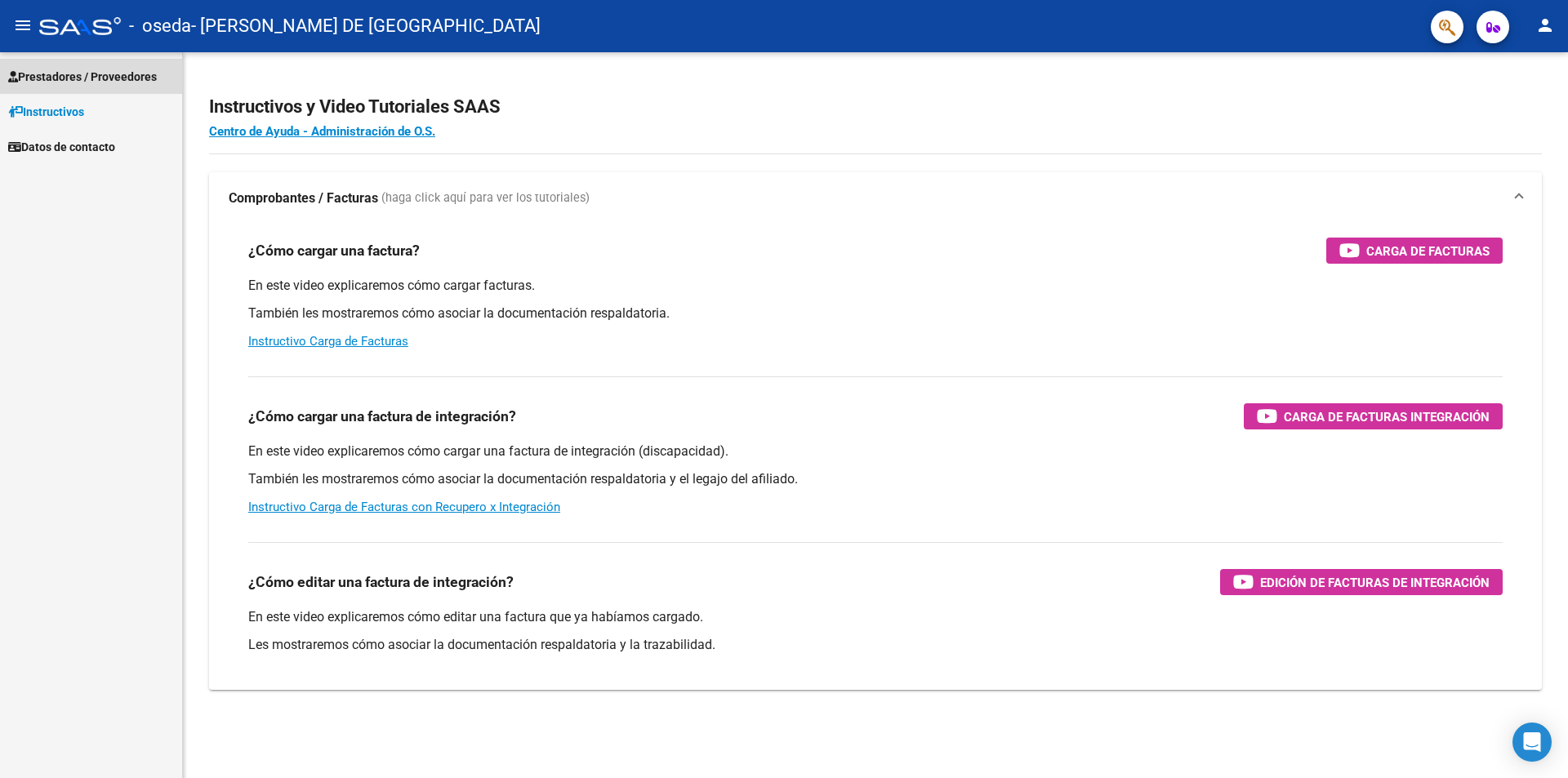
click at [95, 69] on span "Prestadores / Proveedores" at bounding box center [82, 77] width 149 height 17
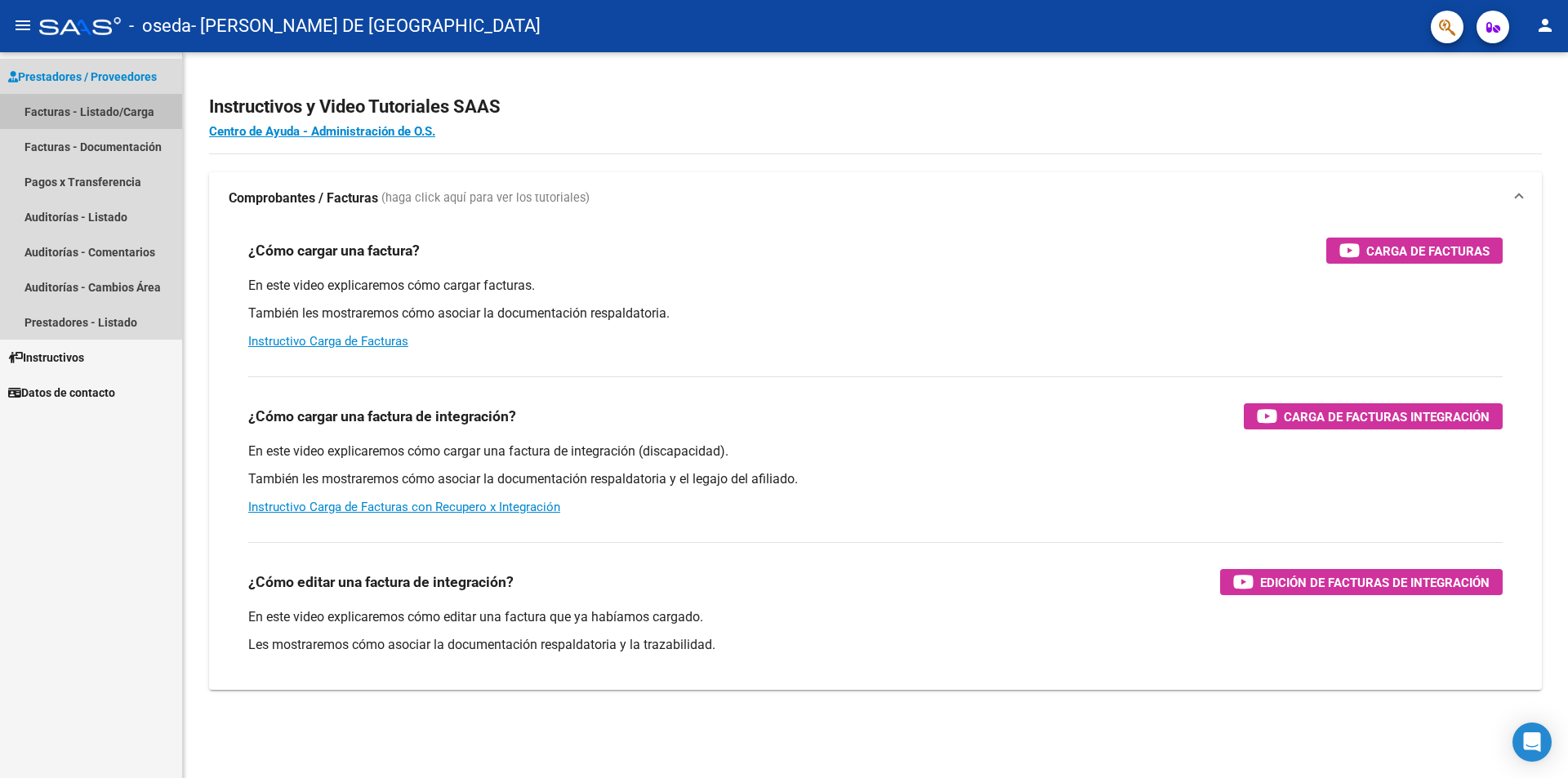
click at [94, 115] on link "Facturas - Listado/Carga" at bounding box center [90, 112] width 182 height 35
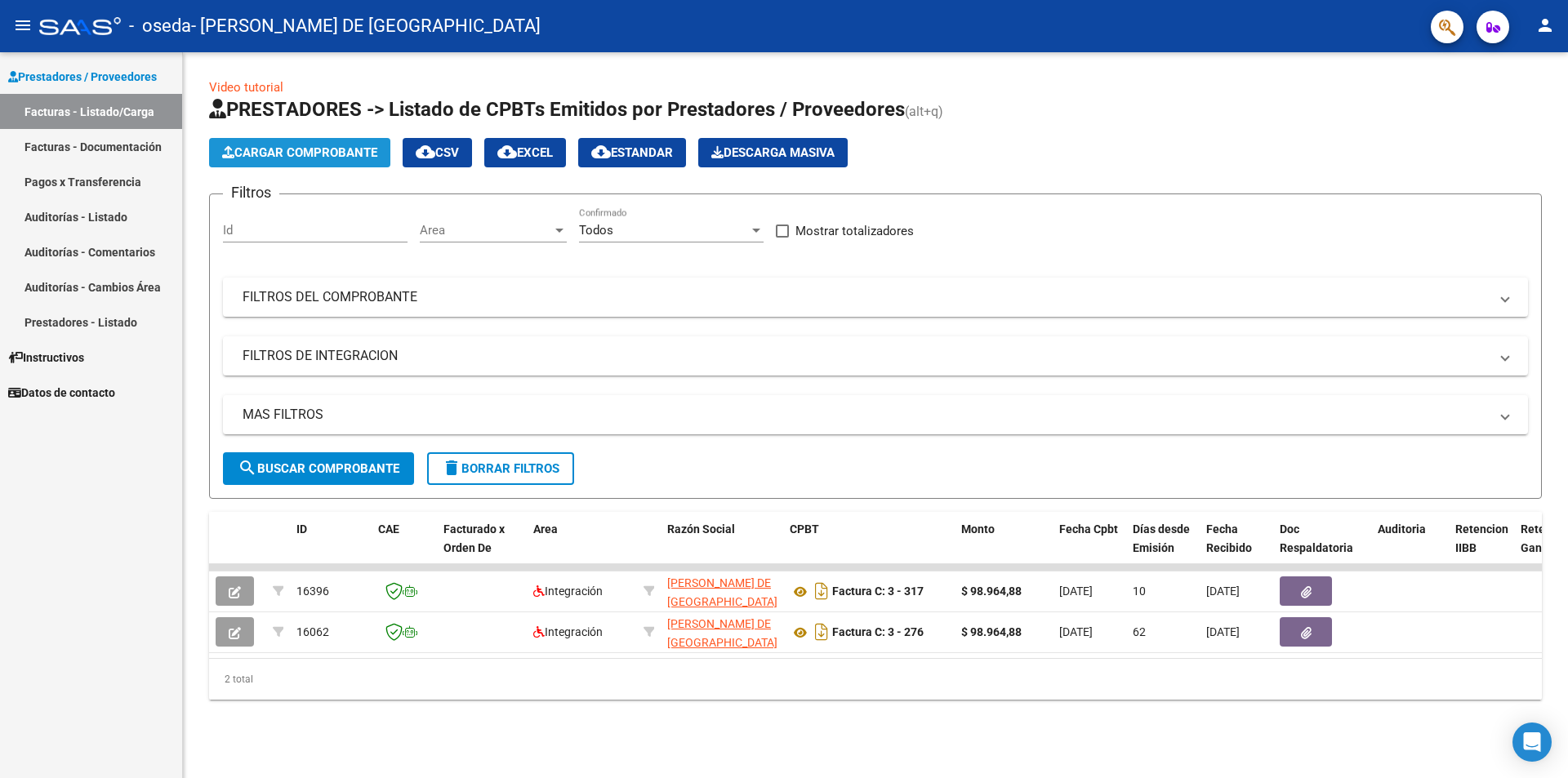
click at [349, 152] on span "Cargar Comprobante" at bounding box center [300, 152] width 155 height 15
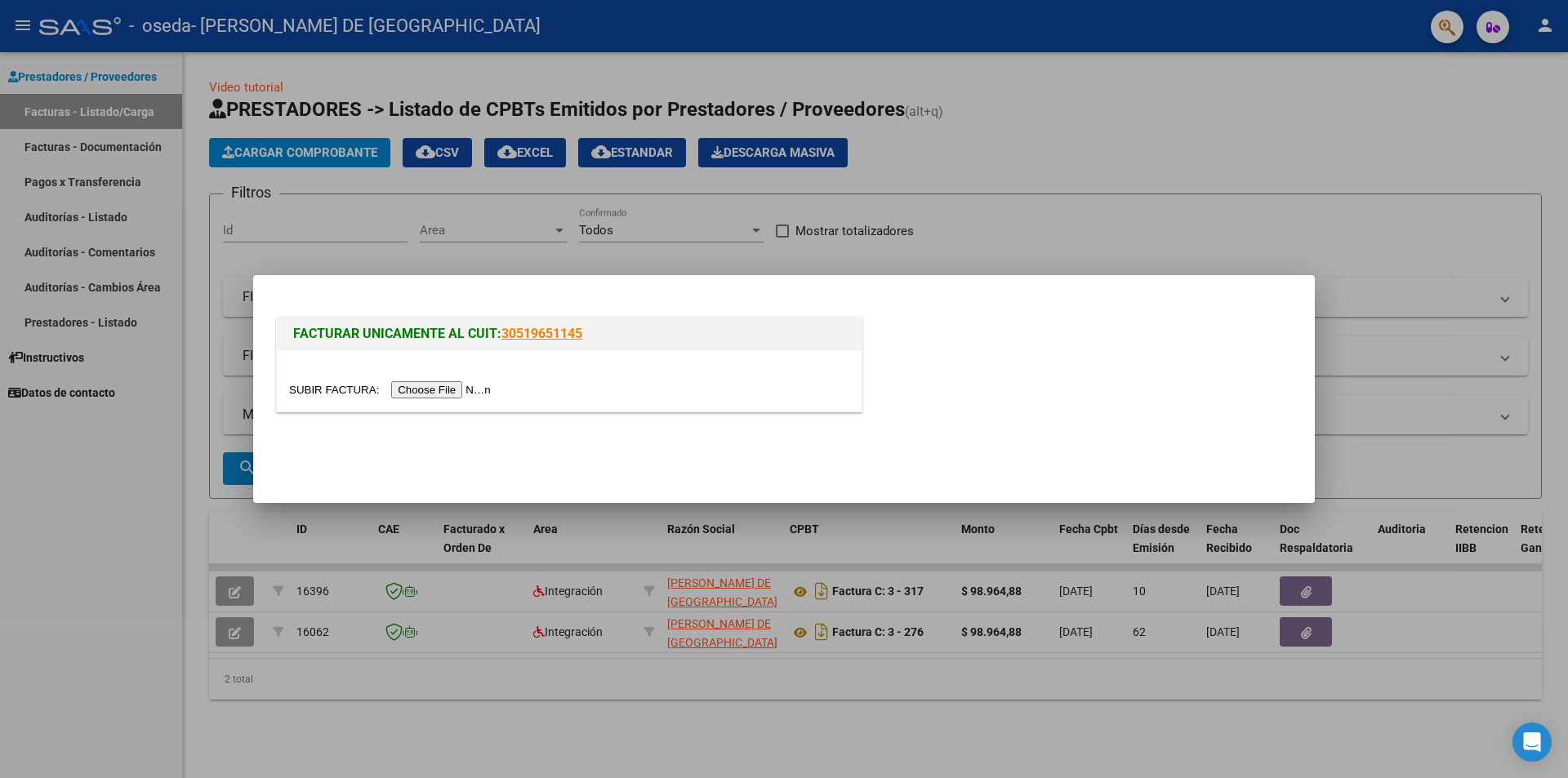
click at [469, 389] on input "file" at bounding box center [392, 390] width 207 height 17
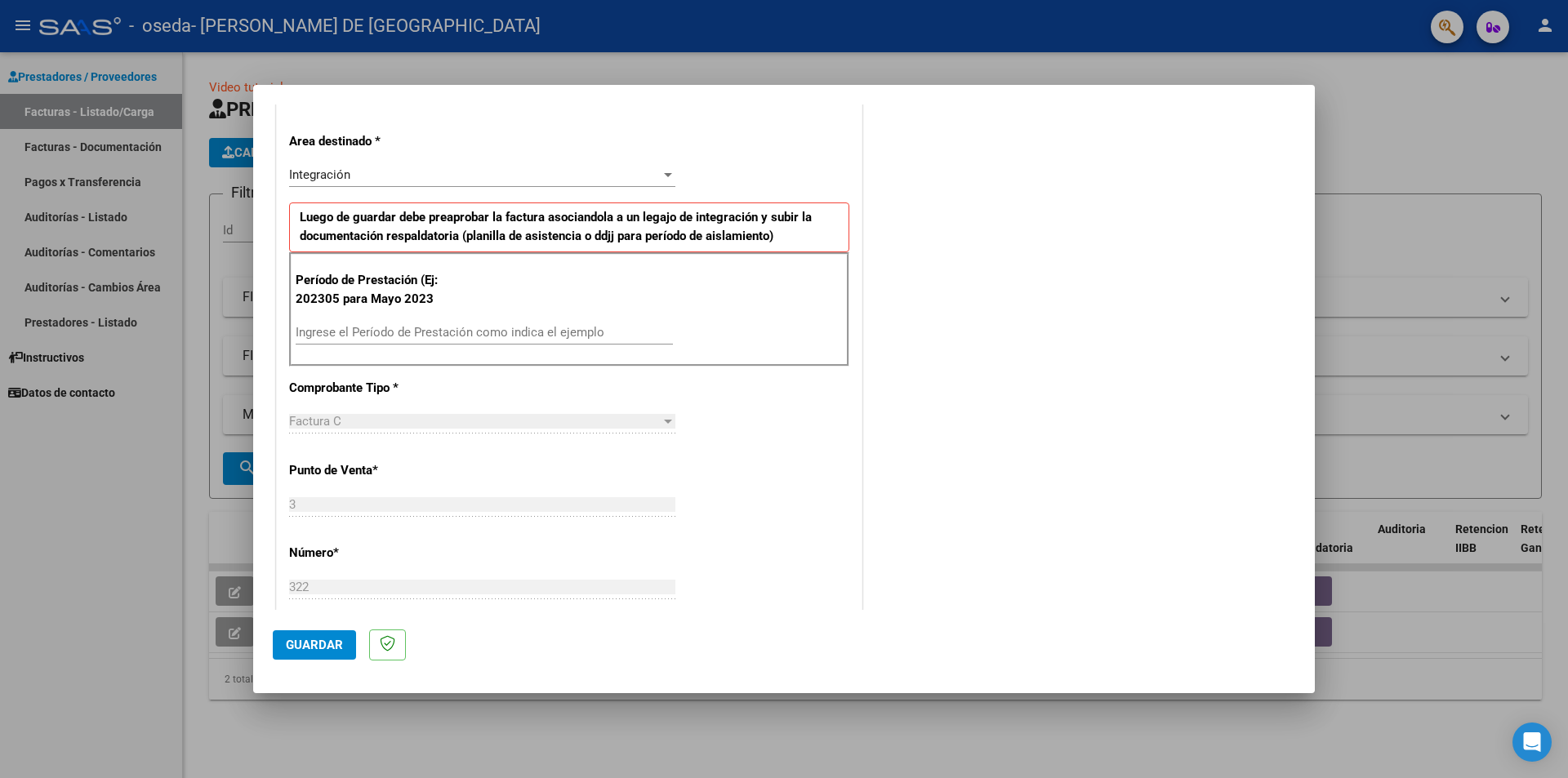
scroll to position [408, 0]
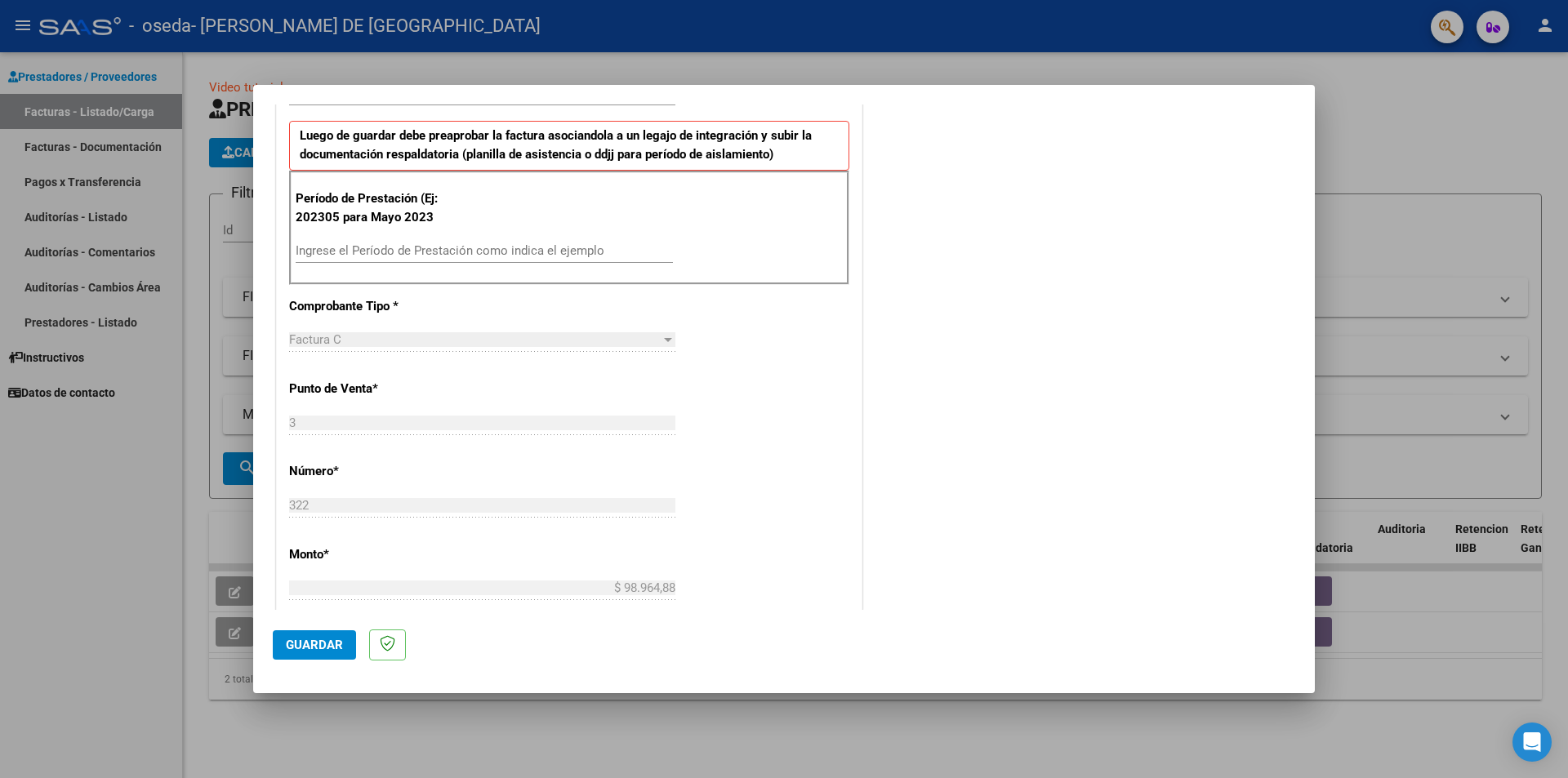
click at [503, 258] on input "Ingrese el Período de Prestación como indica el ejemplo" at bounding box center [484, 251] width 377 height 15
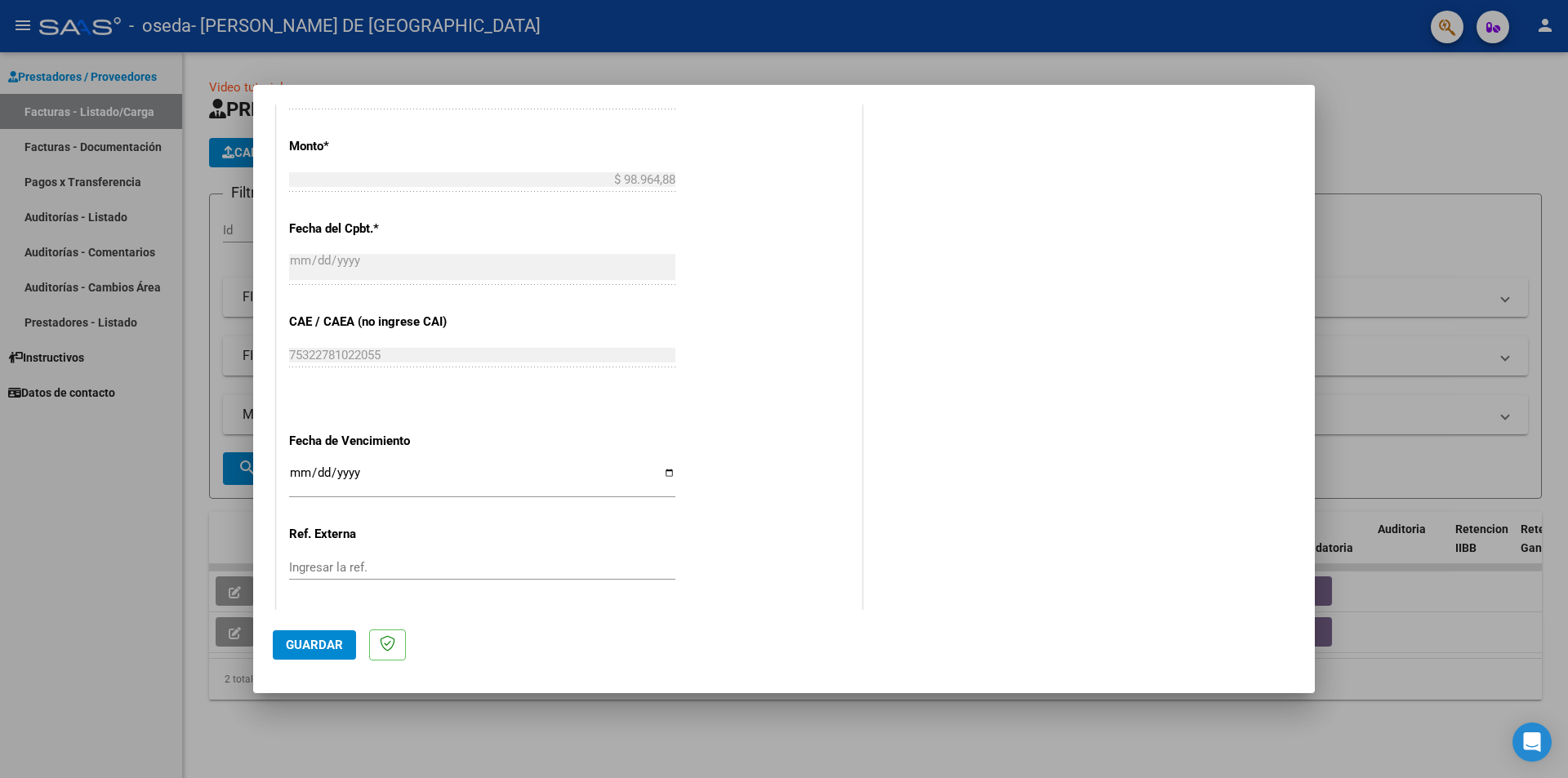
scroll to position [898, 0]
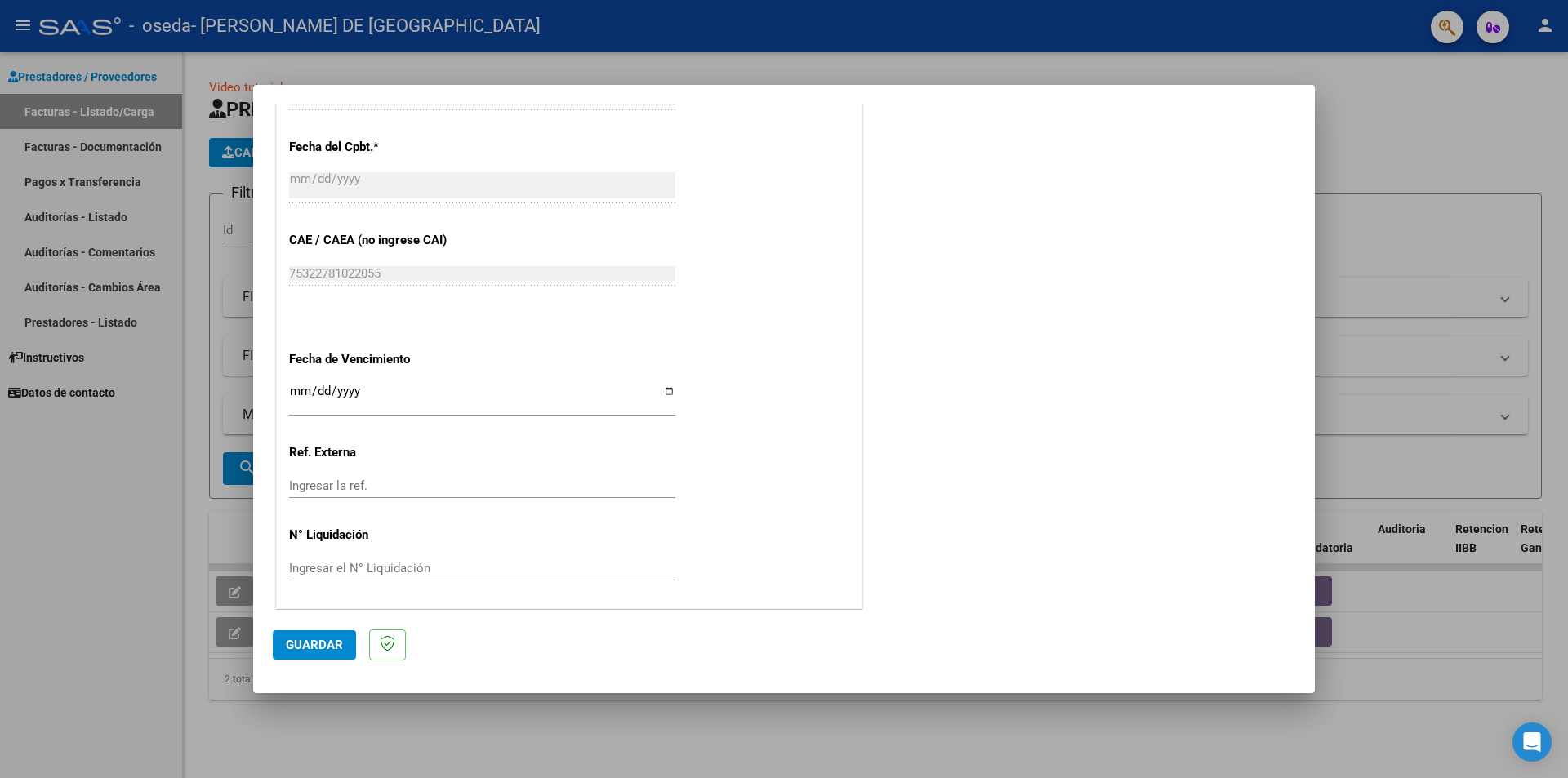
type input "202507"
click at [662, 392] on input "Ingresar la fecha" at bounding box center [483, 397] width 387 height 26
type input "[DATE]"
click at [356, 484] on input "Ingresar la ref." at bounding box center [483, 483] width 387 height 15
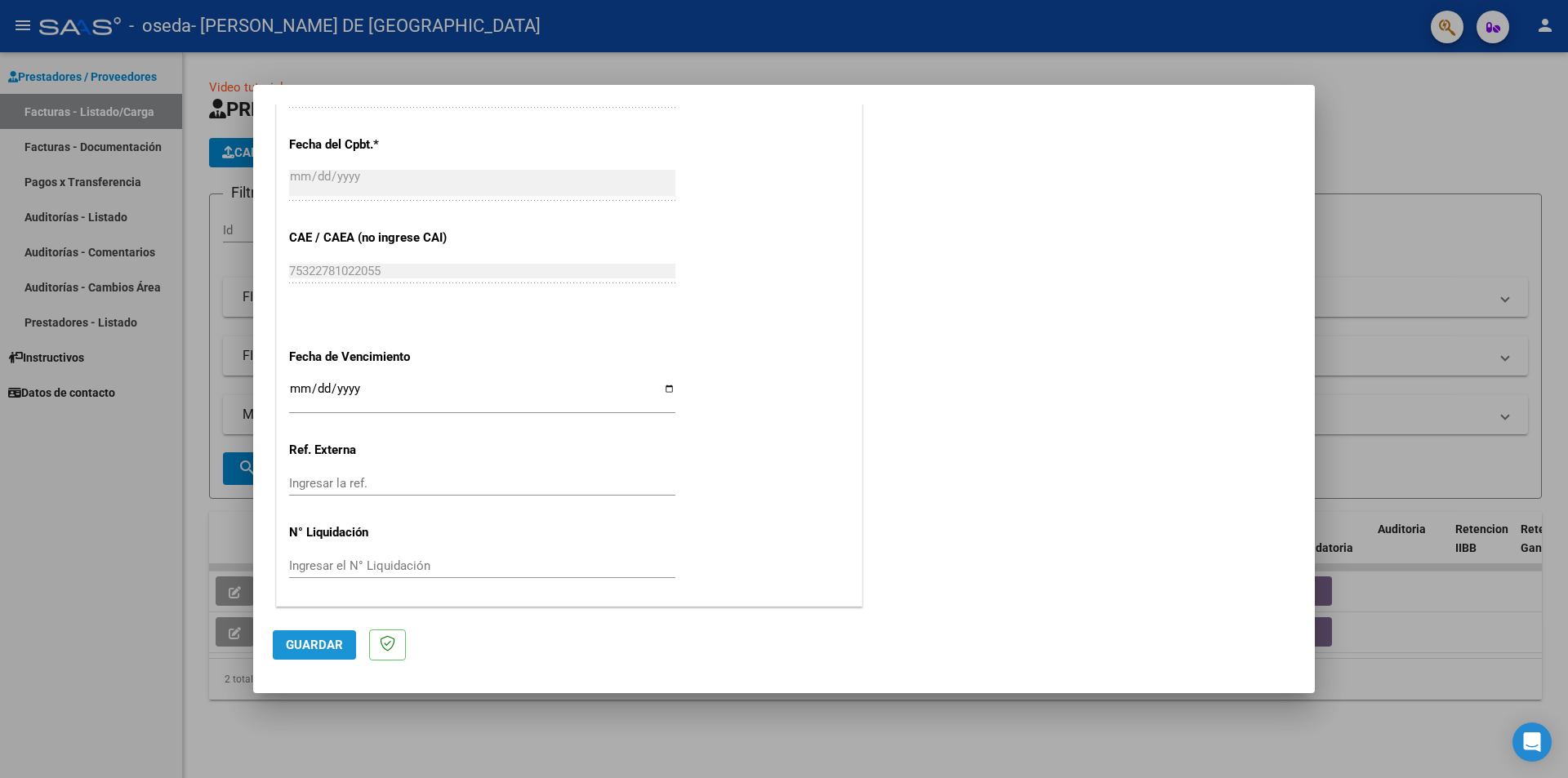
click at [327, 641] on span "Guardar" at bounding box center [314, 645] width 57 height 15
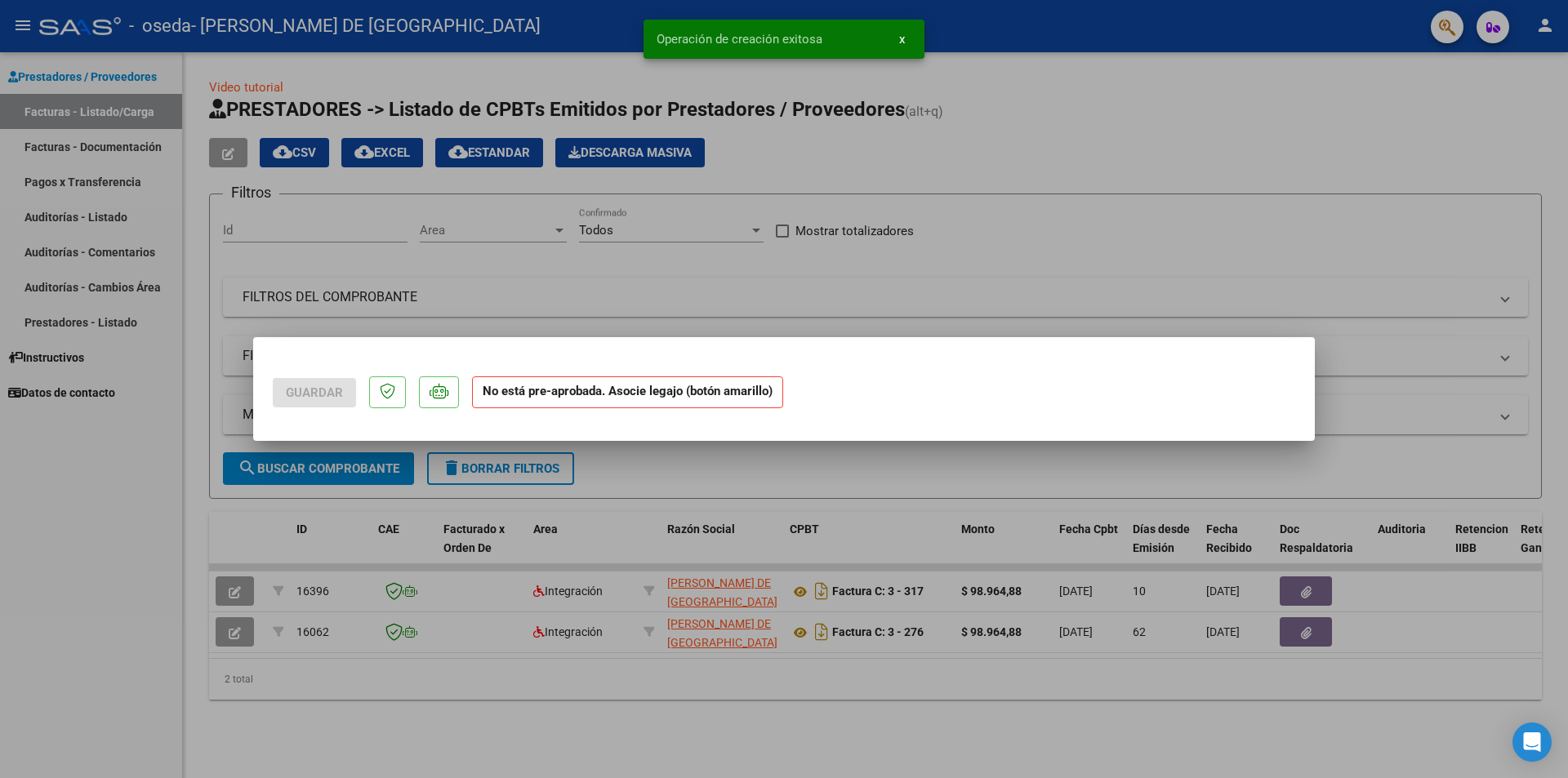
scroll to position [0, 0]
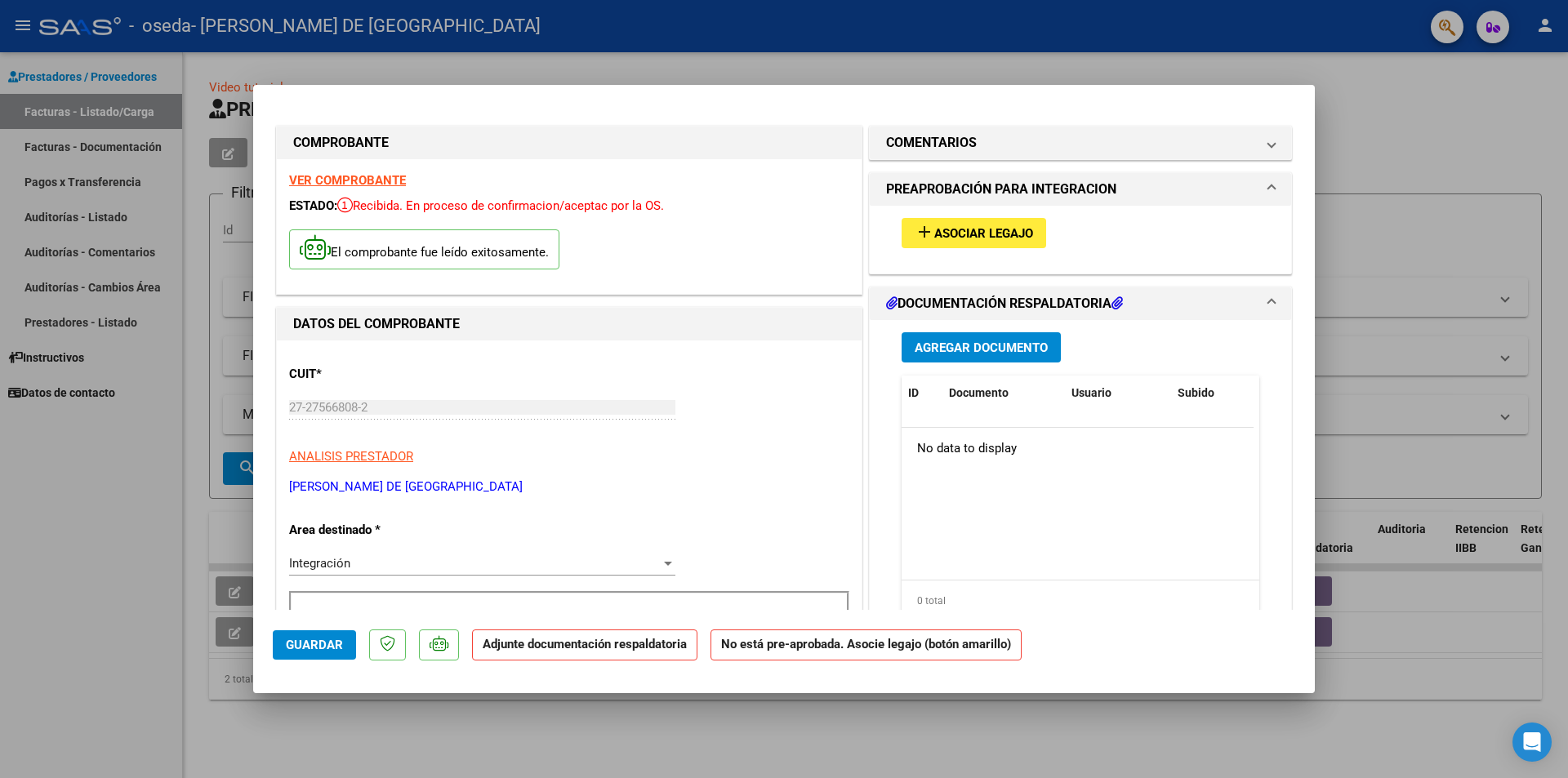
click at [965, 232] on span "Asociar Legajo" at bounding box center [984, 233] width 99 height 15
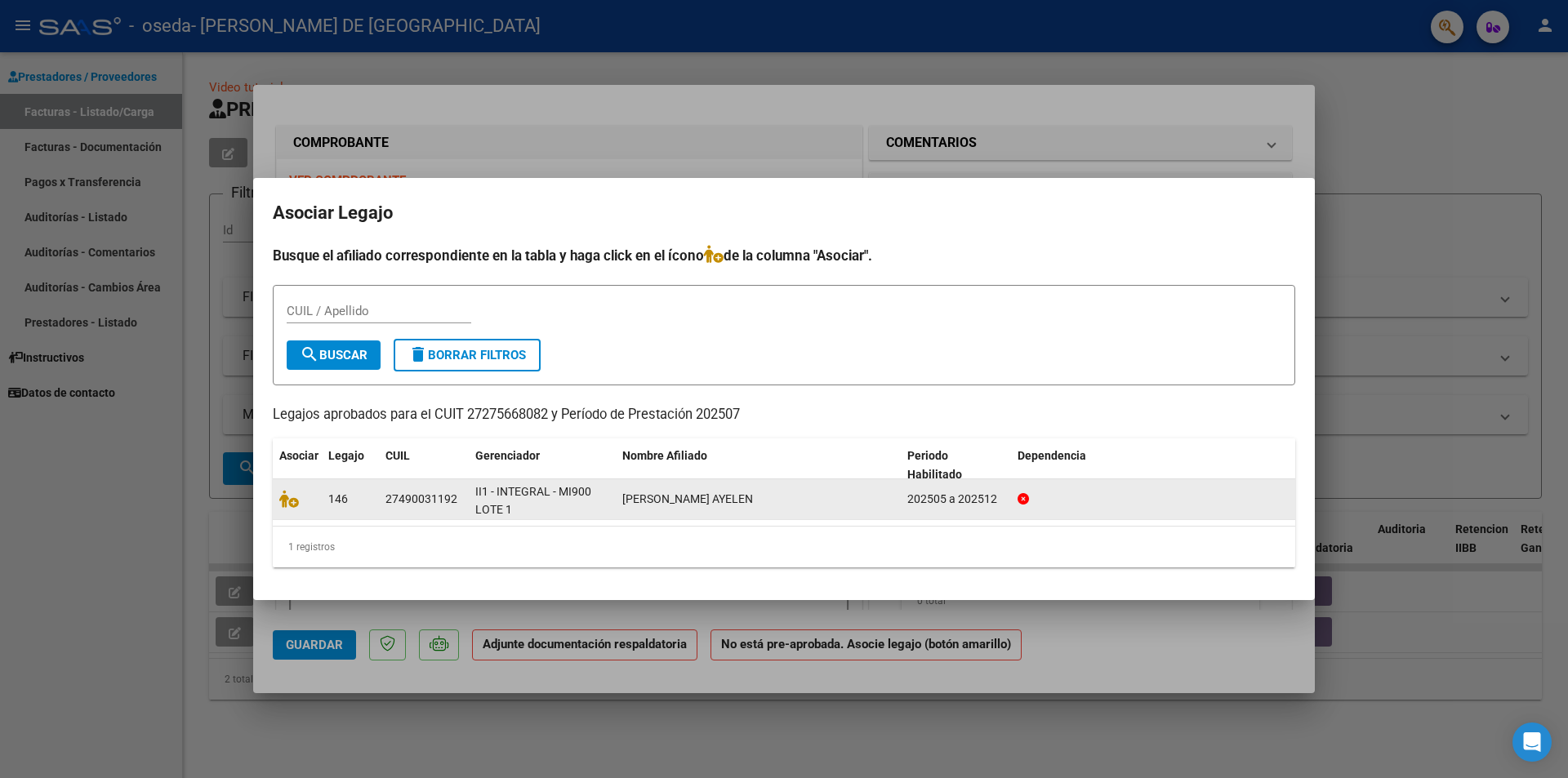
click at [602, 497] on div "II1 - INTEGRAL - MI900 LOTE 1" at bounding box center [542, 499] width 134 height 34
click at [290, 504] on icon at bounding box center [290, 498] width 19 height 17
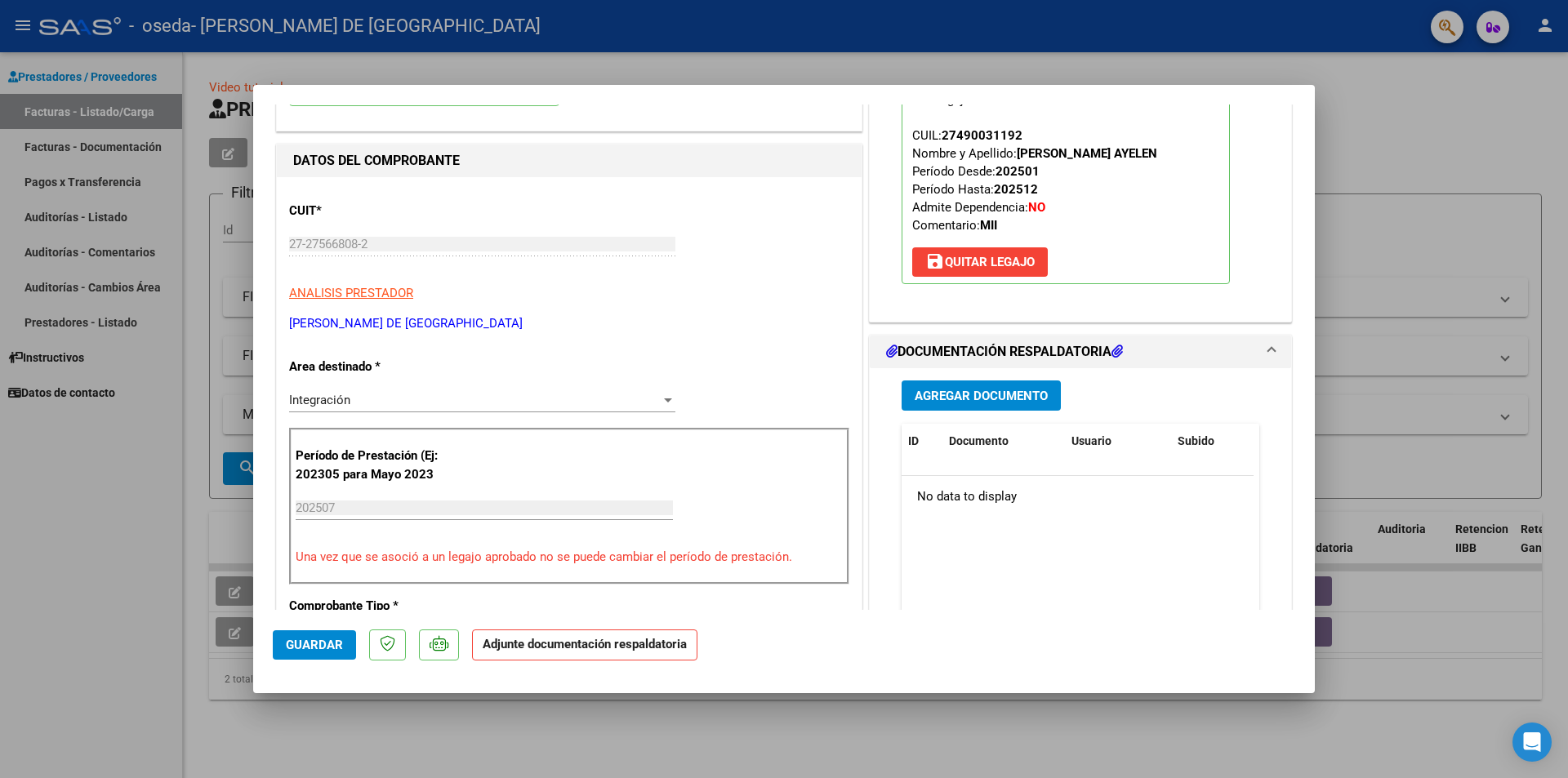
scroll to position [82, 0]
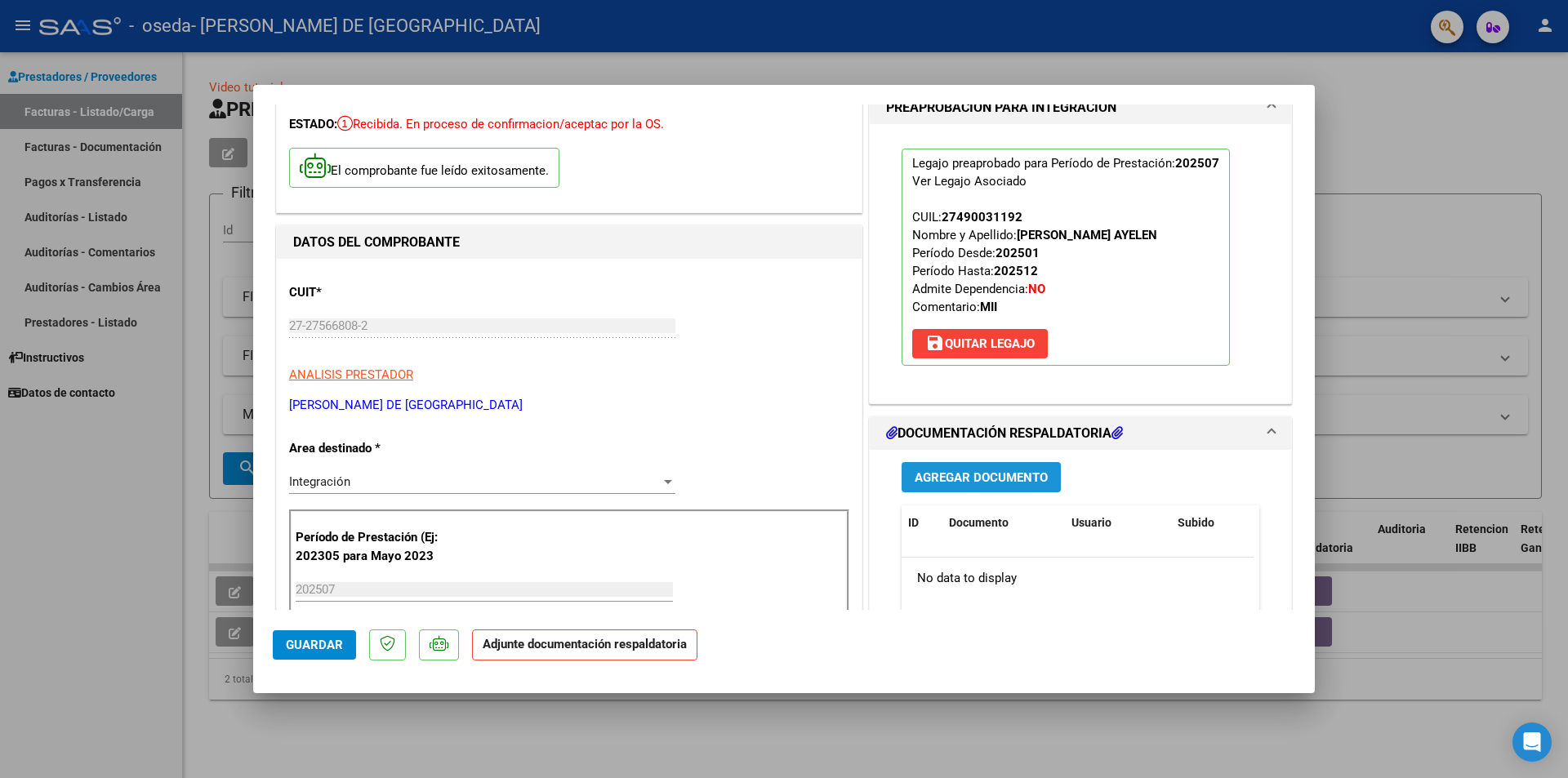
click at [948, 474] on span "Agregar Documento" at bounding box center [981, 477] width 133 height 15
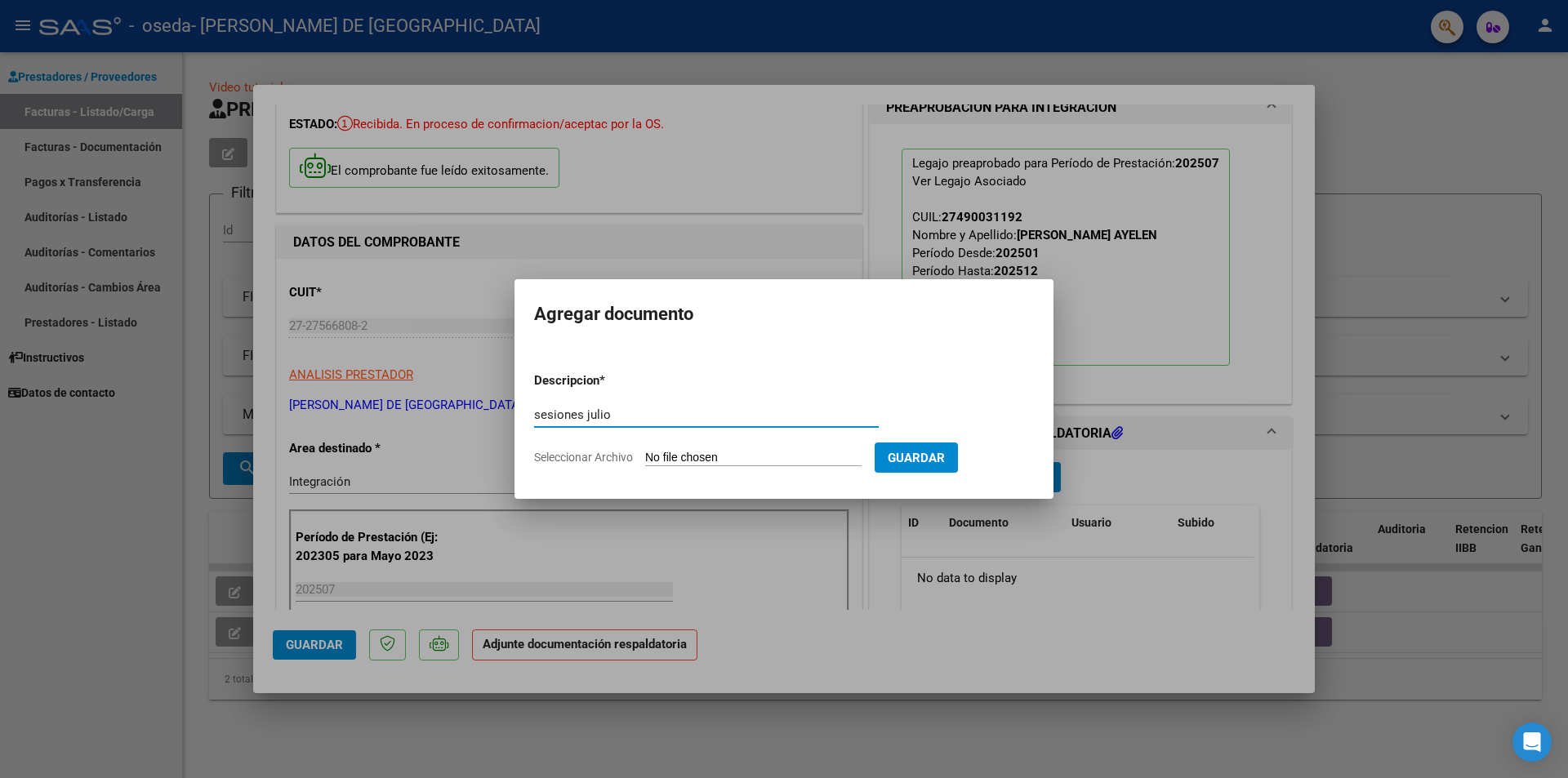
type input "sesiones julio"
click at [745, 448] on form "Descripcion * sesiones julio Escriba aquí una descripcion Seleccionar Archivo G…" at bounding box center [784, 419] width 499 height 119
click at [584, 456] on span "Seleccionar Archivo" at bounding box center [584, 457] width 99 height 13
click at [645, 456] on input "Seleccionar Archivo" at bounding box center [753, 458] width 217 height 16
type input "C:\fakepath\oseda.pdf"
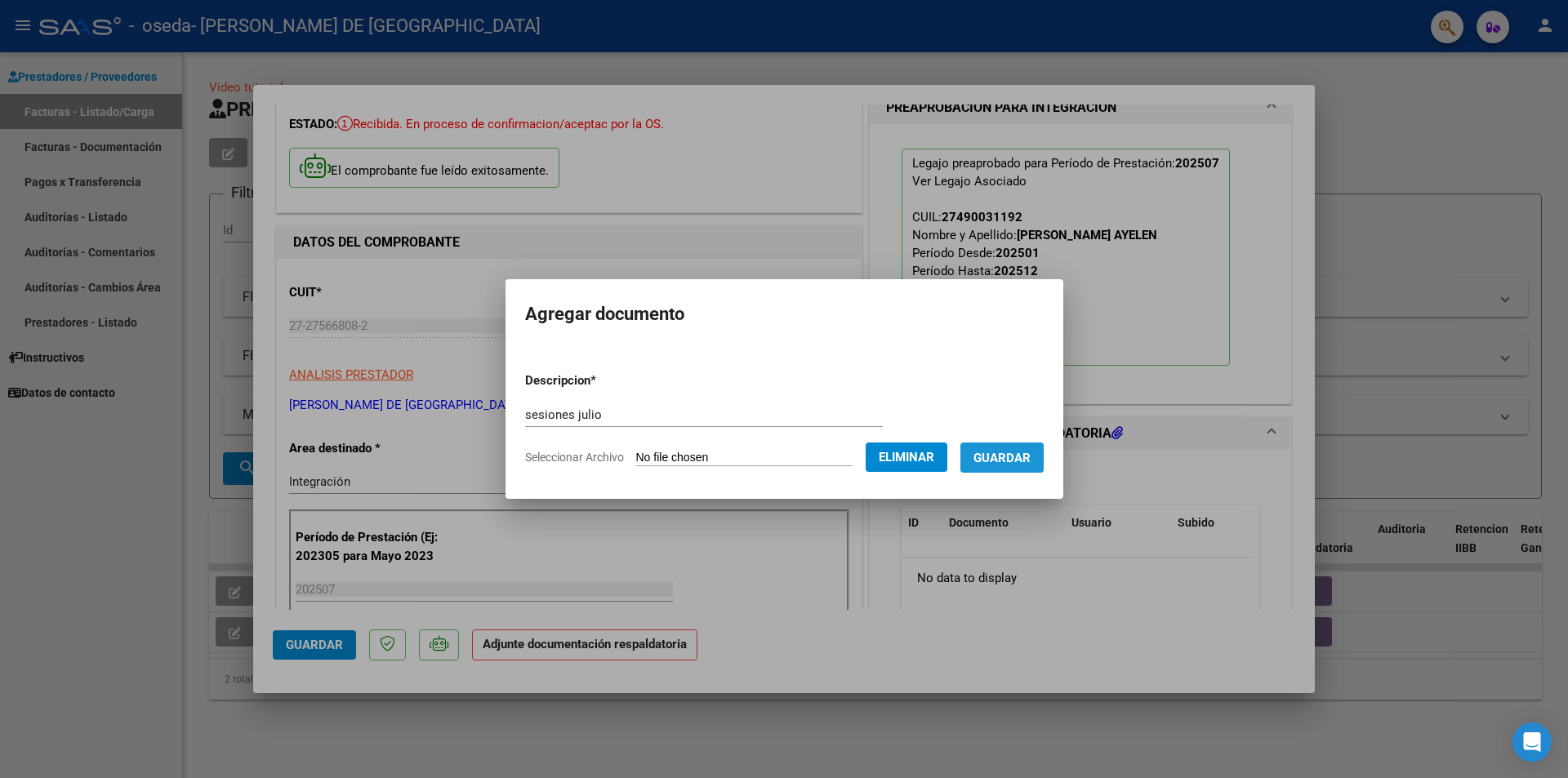
click at [1018, 453] on span "Guardar" at bounding box center [1002, 457] width 57 height 15
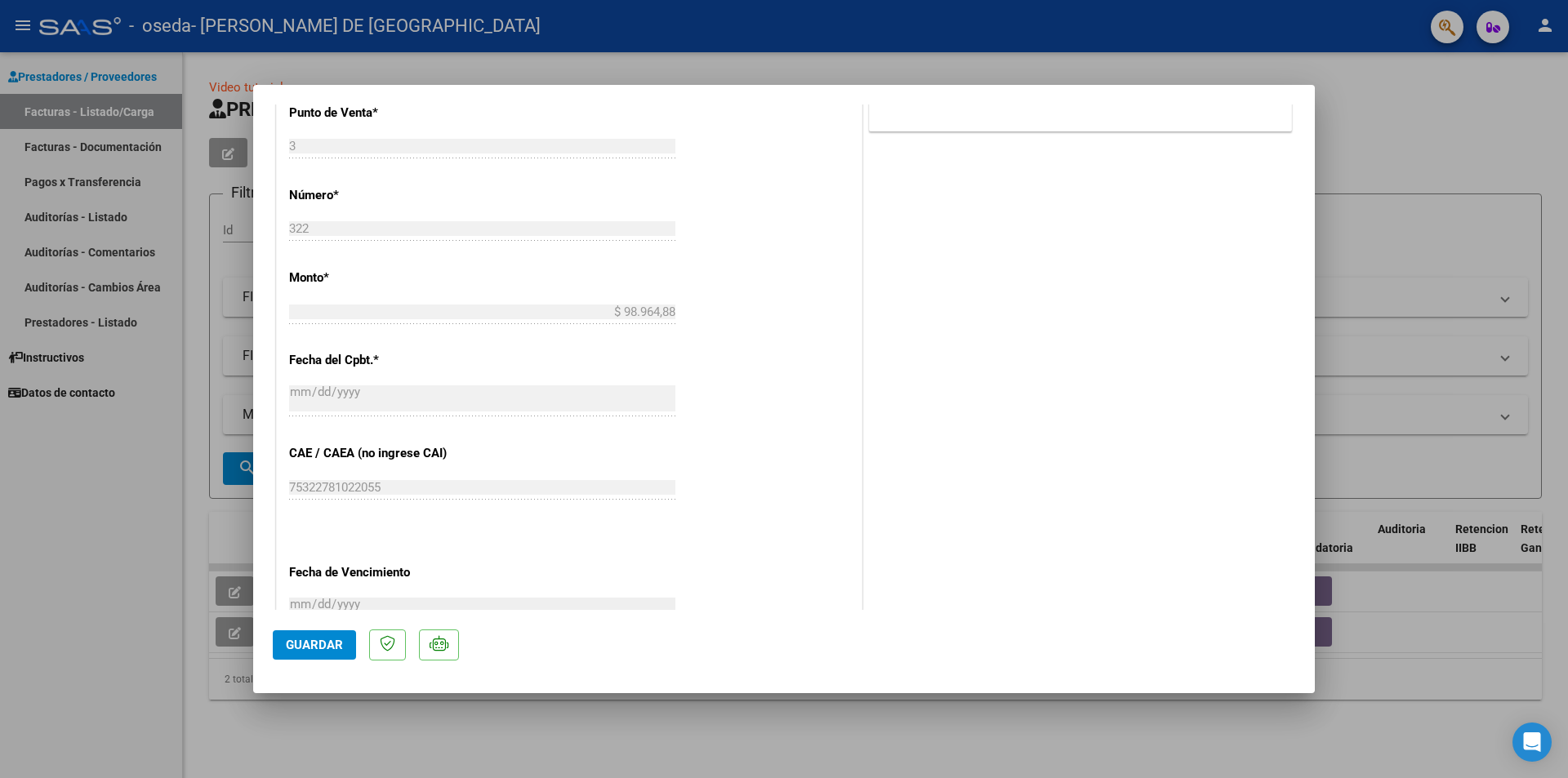
scroll to position [956, 0]
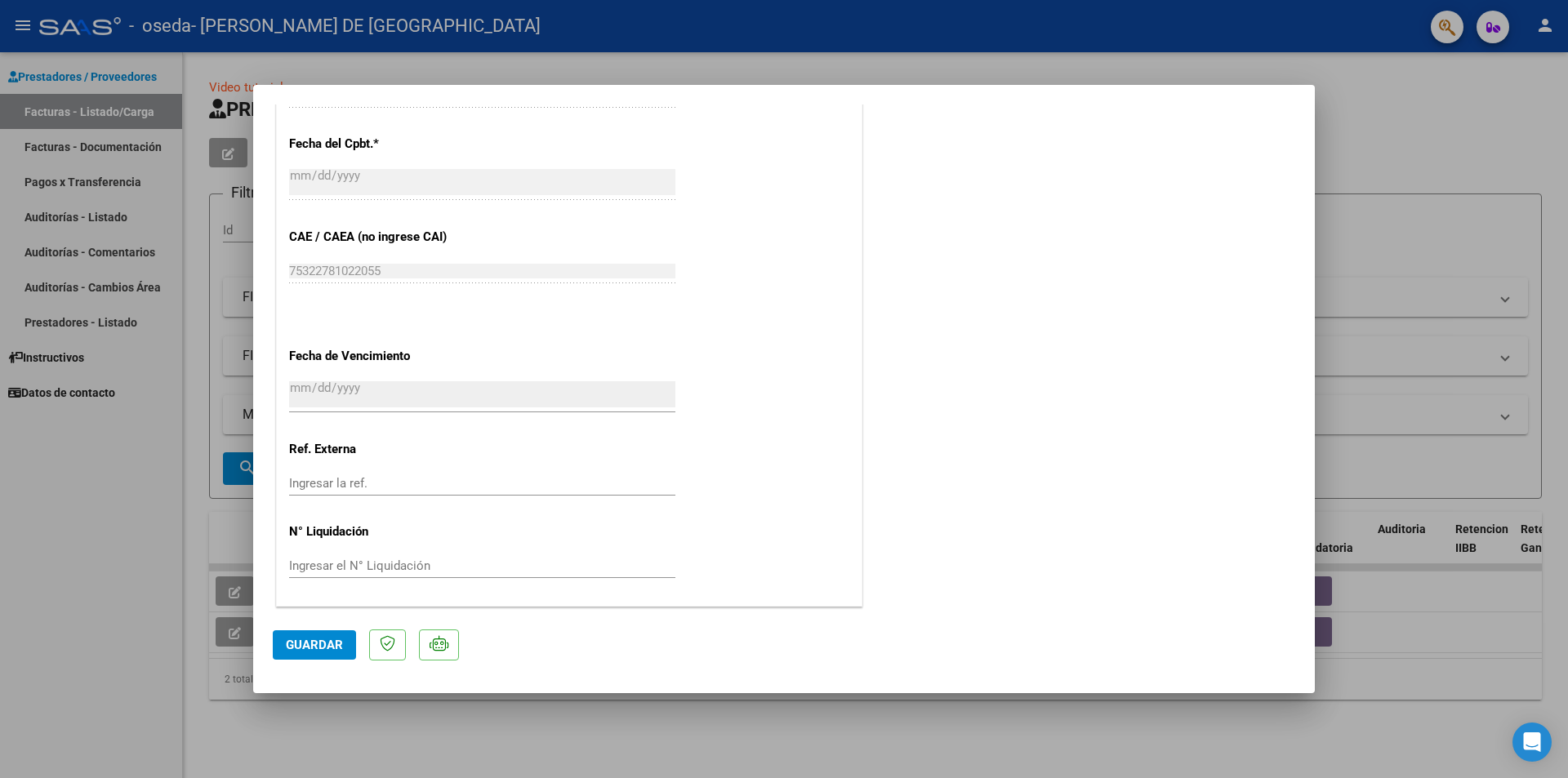
click at [323, 649] on span "Guardar" at bounding box center [314, 645] width 57 height 15
click at [87, 173] on div at bounding box center [784, 389] width 1568 height 778
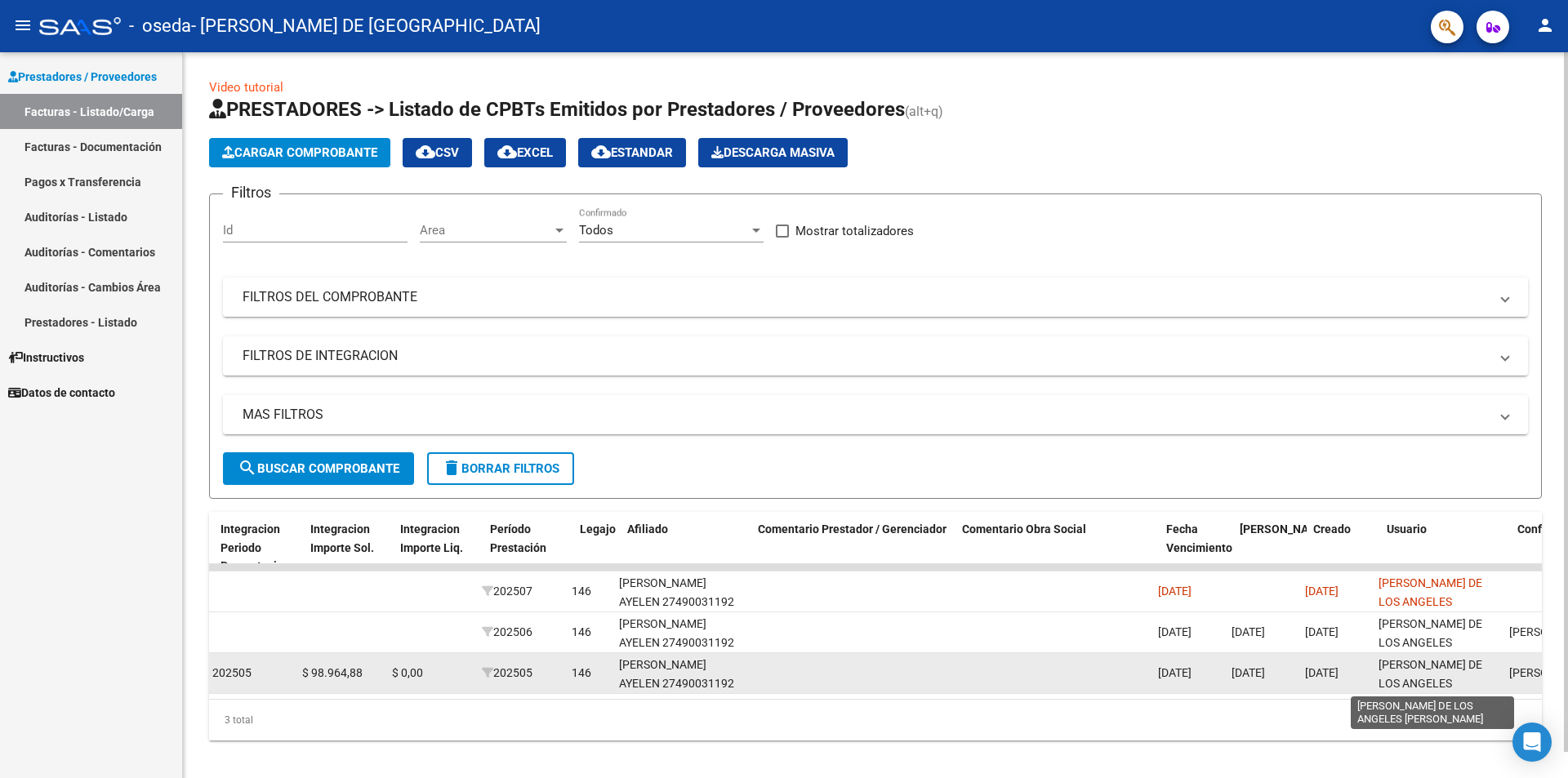
scroll to position [0, 1848]
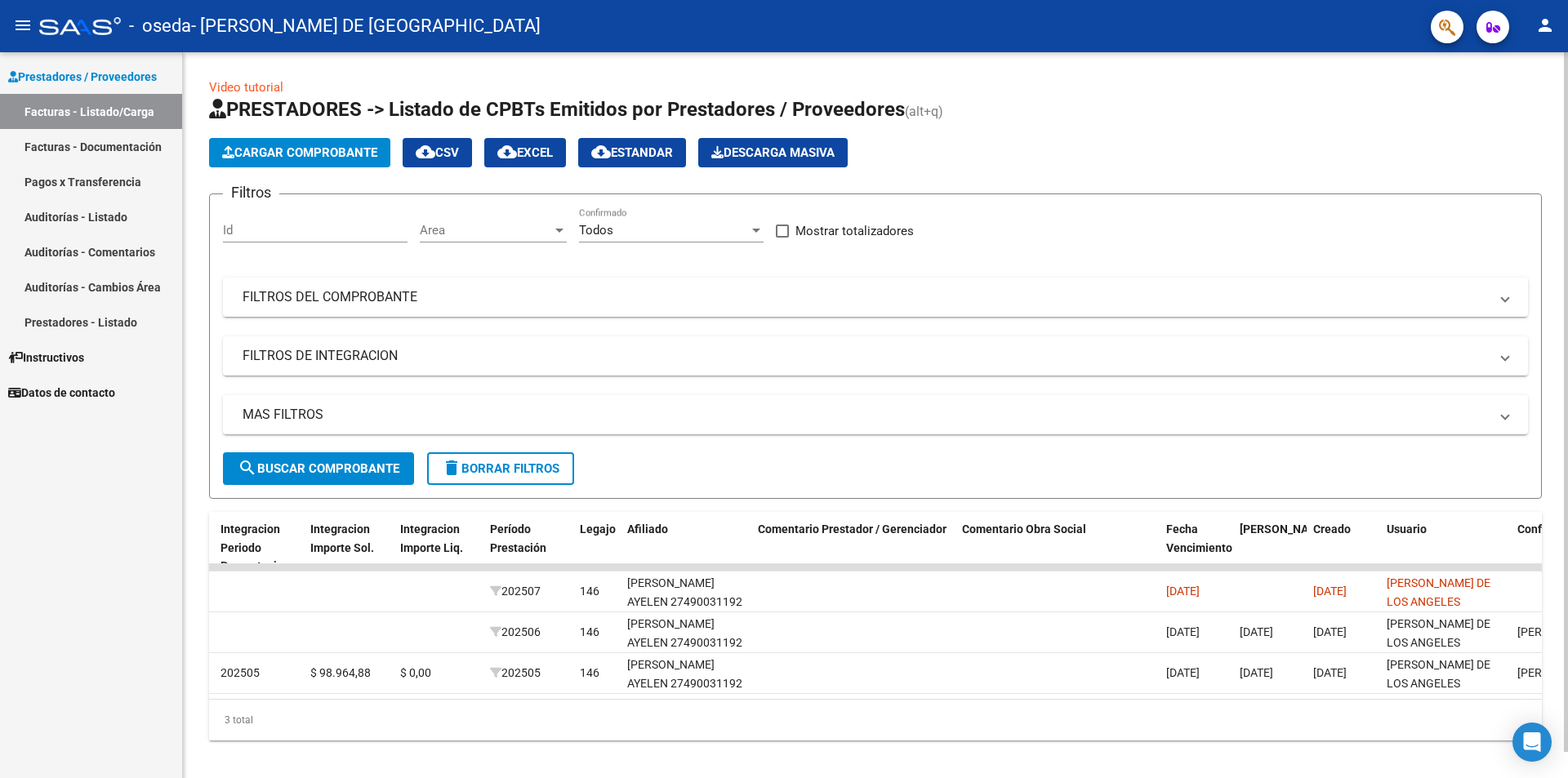
drag, startPoint x: 1088, startPoint y: 712, endPoint x: 986, endPoint y: 708, distance: 102.1
click at [986, 708] on div "ID CAE Facturado x Orden De Area Razón Social CPBT Monto Fecha Cpbt [PERSON_NAM…" at bounding box center [875, 626] width 1333 height 228
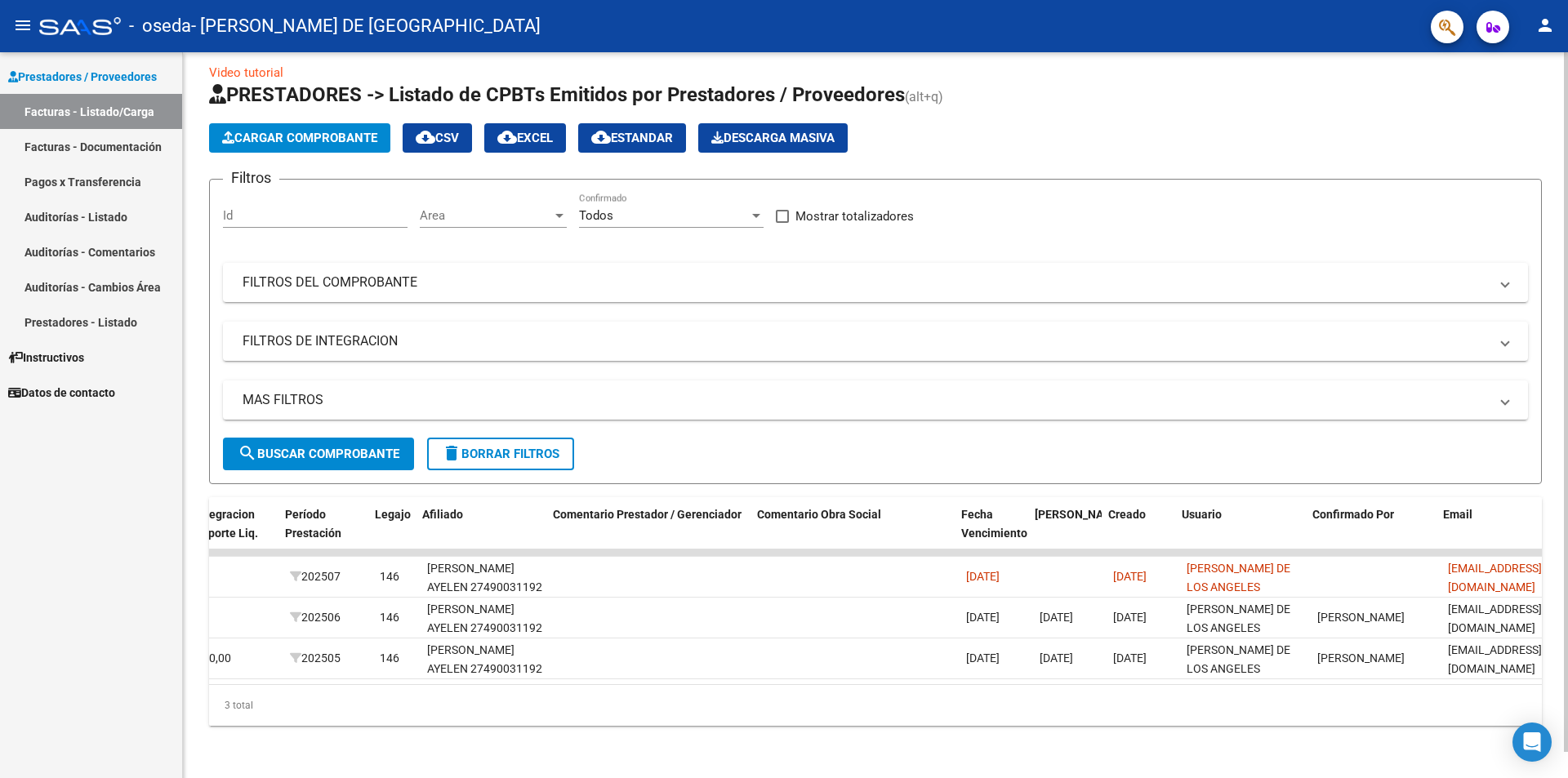
scroll to position [0, 2110]
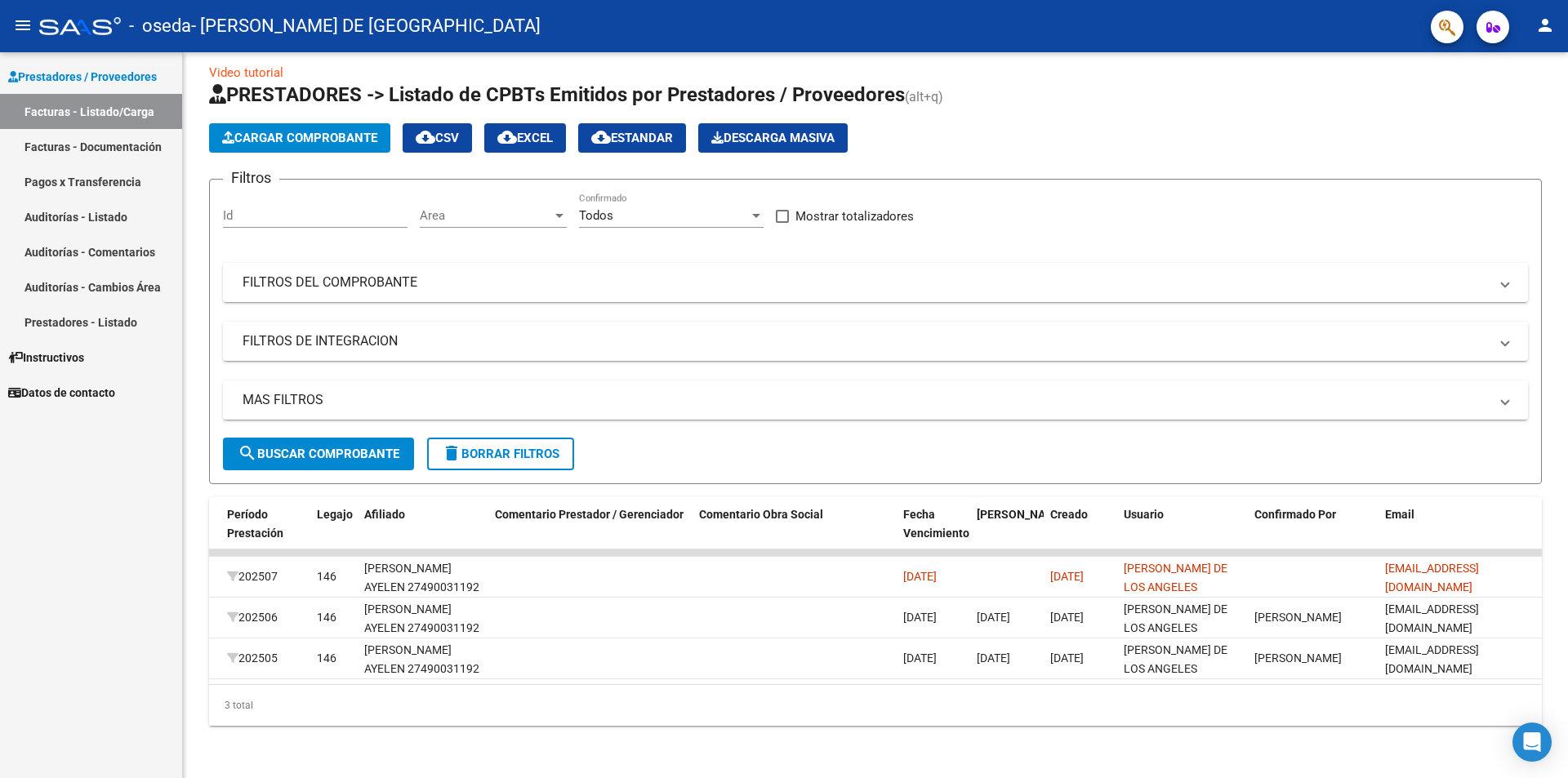
click at [92, 184] on link "Pagos x Transferencia" at bounding box center [90, 182] width 182 height 35
